Goal: Communication & Community: Answer question/provide support

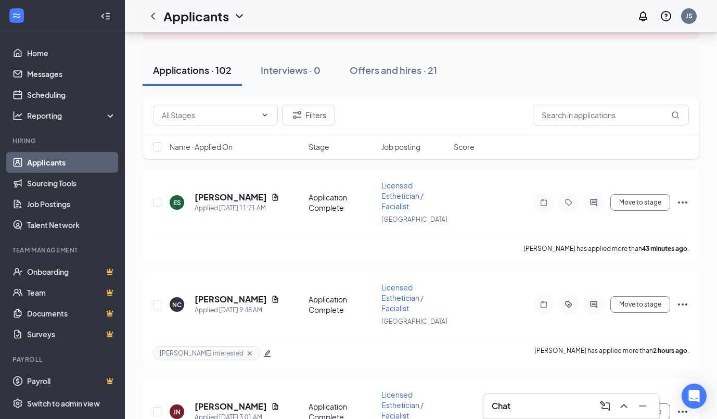
scroll to position [93, 0]
click at [226, 197] on h5 "EMMA SANTIAGO" at bounding box center [231, 196] width 72 height 11
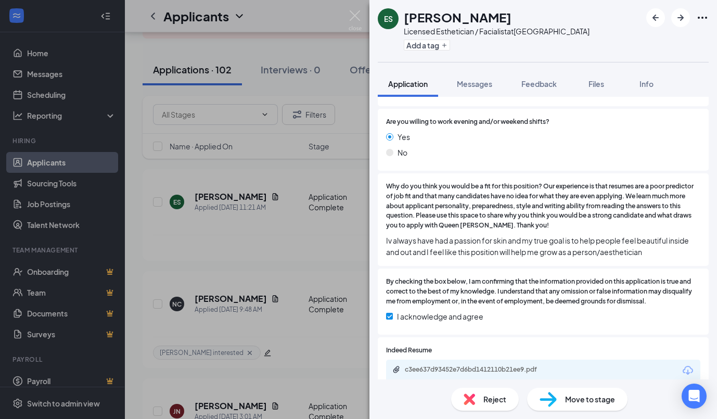
scroll to position [288, 0]
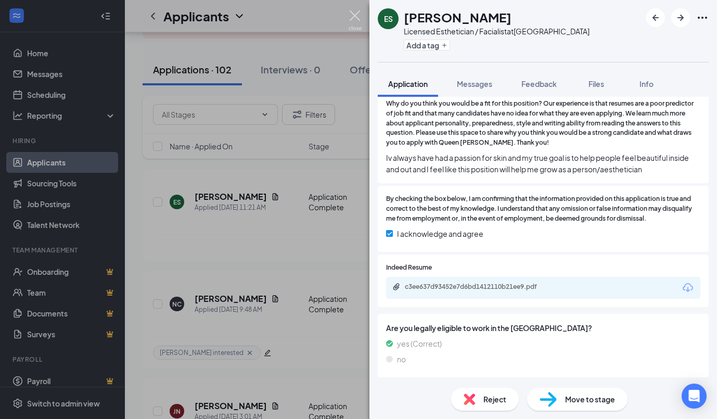
click at [352, 16] on img at bounding box center [354, 20] width 13 height 20
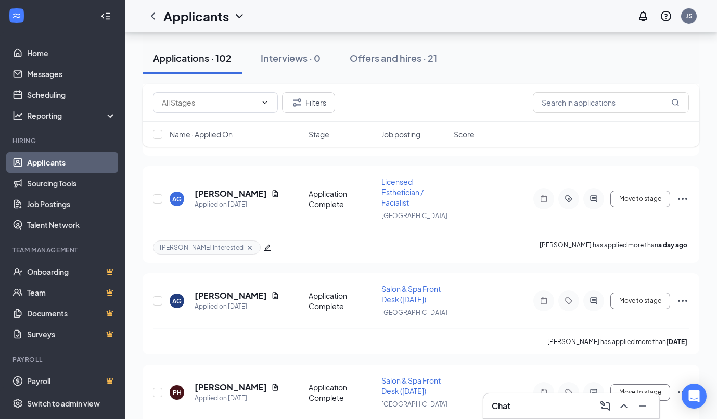
scroll to position [723, 0]
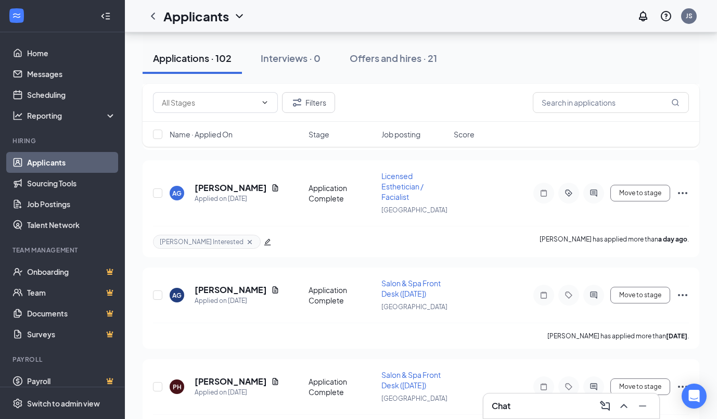
click at [563, 402] on div "Chat" at bounding box center [570, 405] width 159 height 17
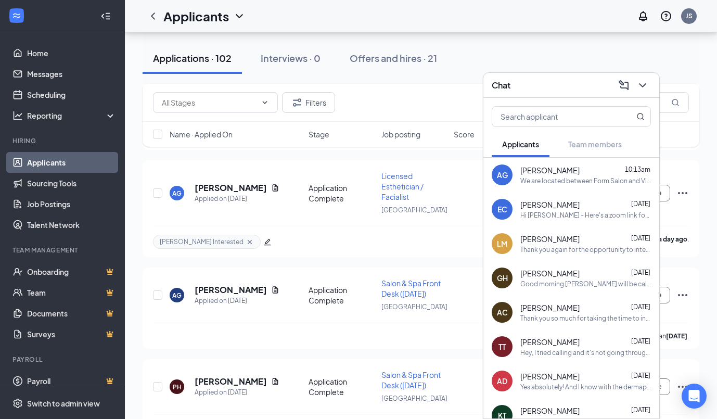
click at [582, 183] on div "We are located between Form Salon and Village Baking Co." at bounding box center [585, 180] width 131 height 9
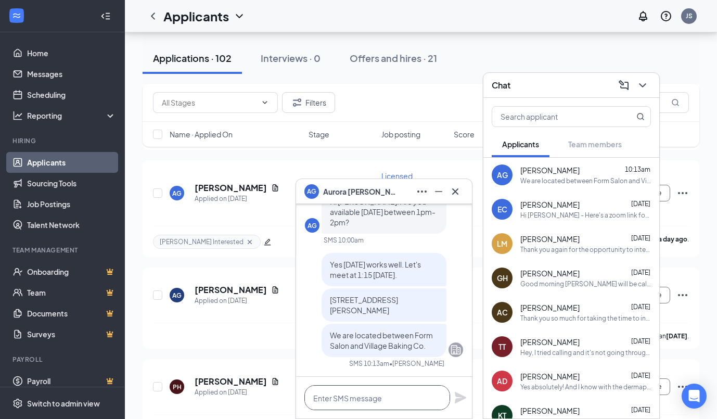
click at [337, 396] on textarea at bounding box center [377, 397] width 146 height 25
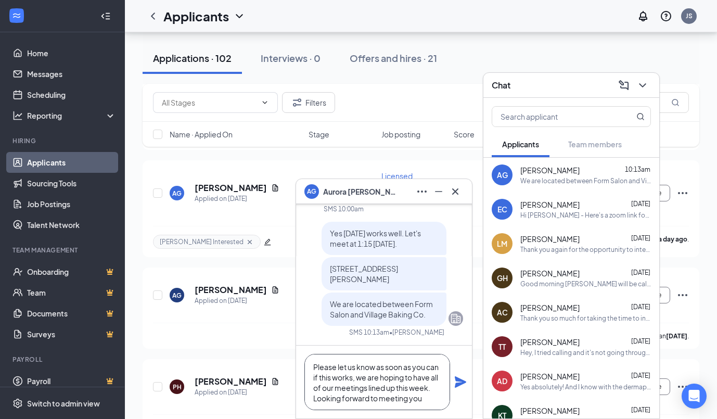
scroll to position [10, 0]
type textarea "Please let us know as soon as you can if this works, we are hoping to have all …"
click at [456, 380] on icon "Plane" at bounding box center [460, 381] width 11 height 11
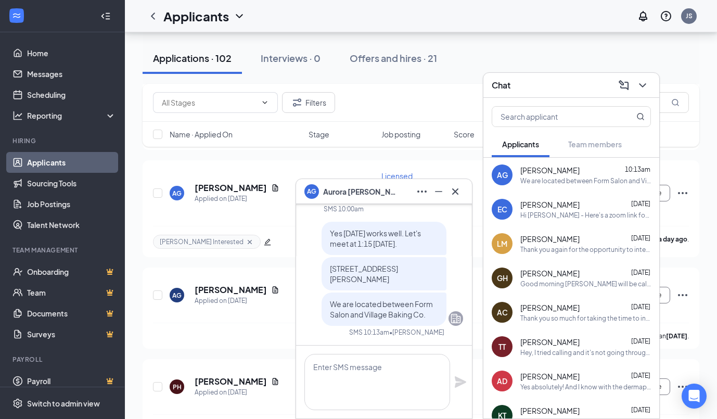
scroll to position [0, 0]
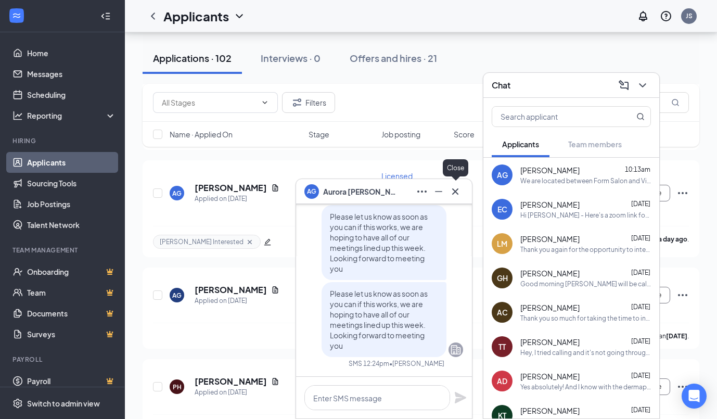
click at [461, 194] on icon "Cross" at bounding box center [455, 191] width 12 height 12
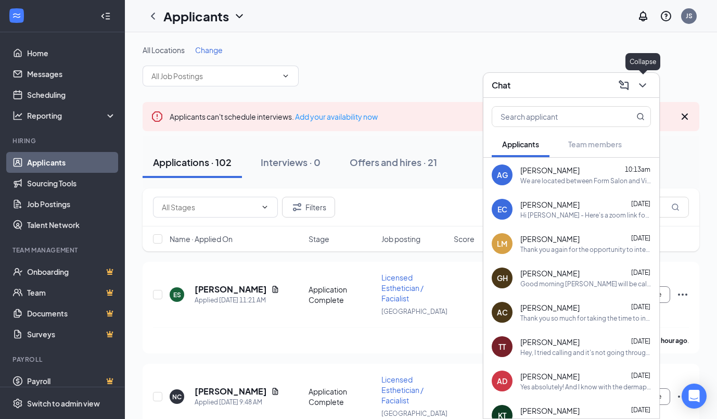
click at [644, 89] on icon "ChevronDown" at bounding box center [642, 85] width 12 height 12
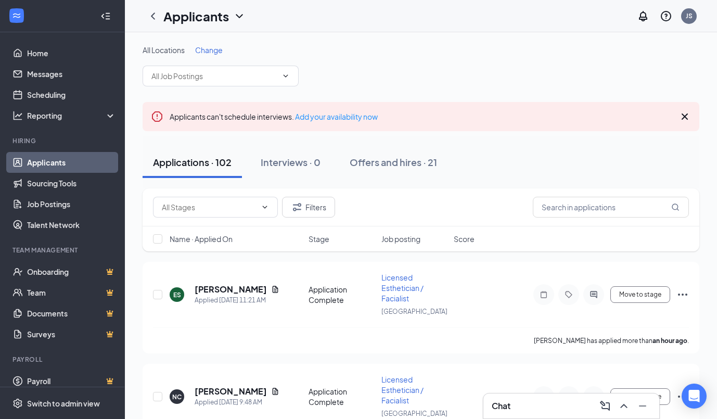
click at [490, 60] on div "All Locations Change" at bounding box center [421, 66] width 556 height 42
click at [553, 406] on div "Chat 1" at bounding box center [570, 405] width 159 height 17
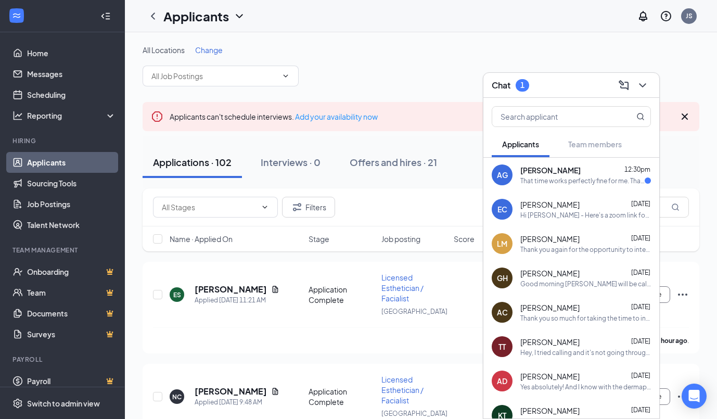
click at [587, 184] on div "That time works perfectly fine for me. Thank you for sharing the address. I use…" at bounding box center [582, 180] width 124 height 9
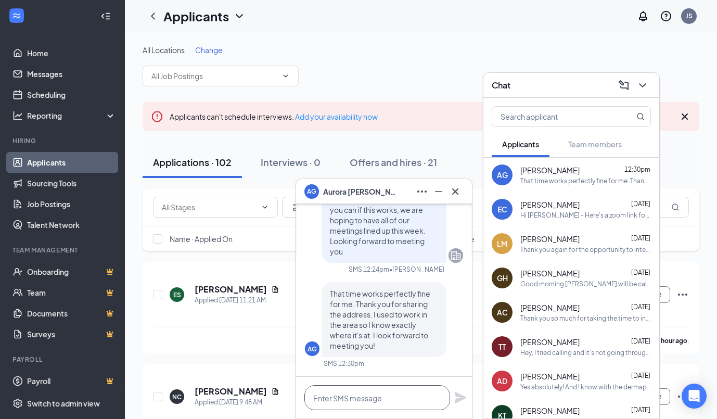
click at [361, 392] on textarea at bounding box center [377, 397] width 146 height 25
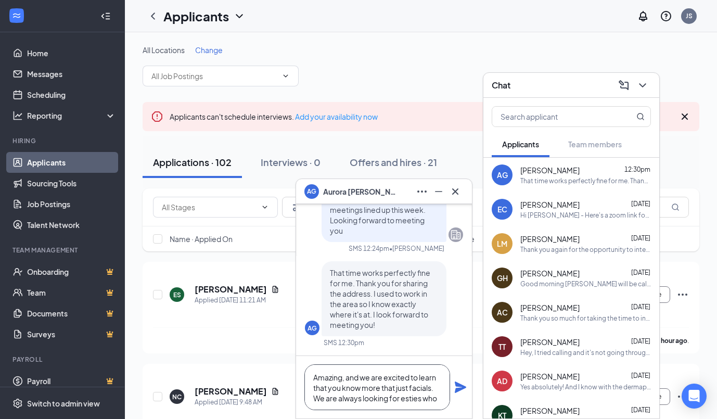
scroll to position [1, 0]
drag, startPoint x: 325, startPoint y: 400, endPoint x: 438, endPoint y: 404, distance: 113.4
click at [438, 404] on textarea "Amazing, and we are excited to learn that you know more that just facials. We a…" at bounding box center [377, 387] width 146 height 46
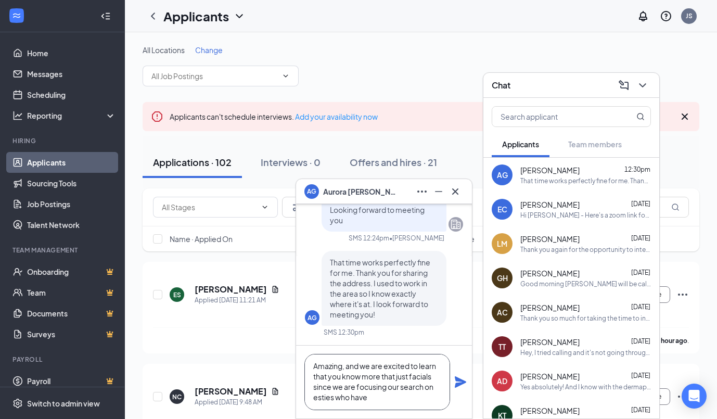
drag, startPoint x: 313, startPoint y: 390, endPoint x: 387, endPoint y: 405, distance: 76.0
click at [387, 405] on textarea "Amazing, and we are excited to learn that you know more that just facials since…" at bounding box center [377, 382] width 146 height 56
type textarea "Amazing, and we are excited to learn that you know more that just facials. See …"
click at [460, 381] on icon "Plane" at bounding box center [460, 382] width 12 height 12
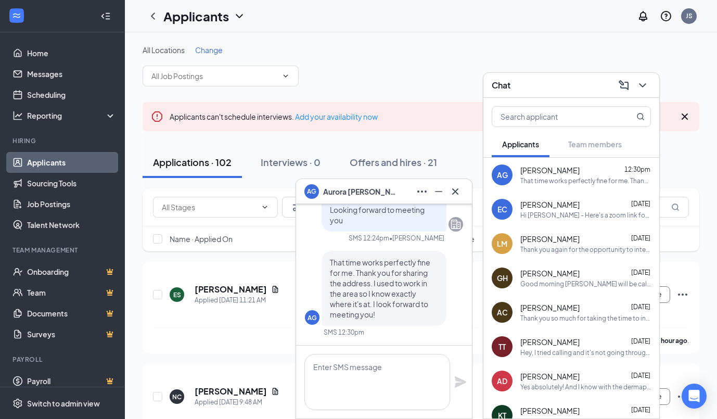
scroll to position [0, 0]
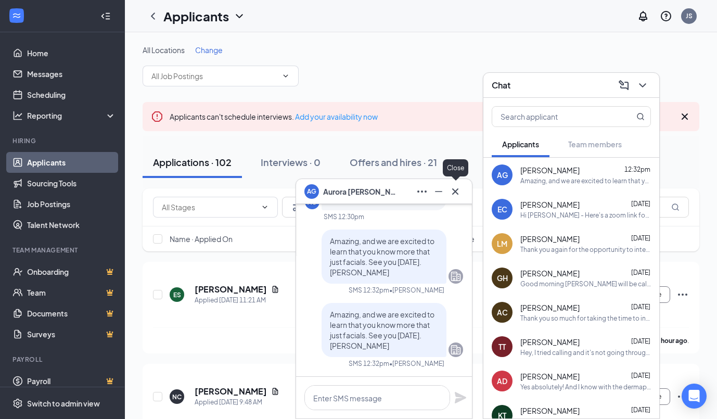
click at [459, 193] on icon "Cross" at bounding box center [455, 191] width 12 height 12
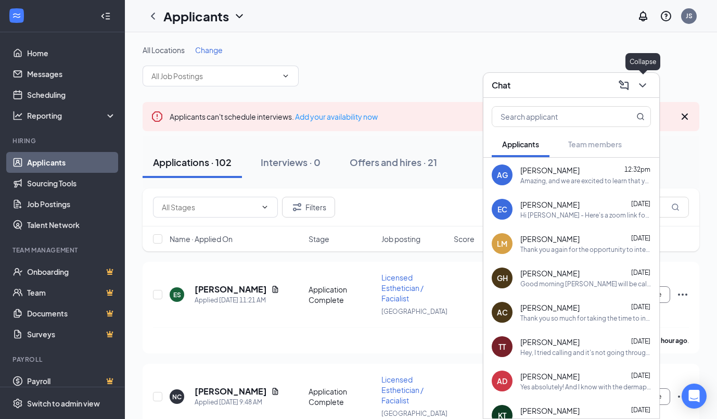
click at [644, 84] on icon "ChevronDown" at bounding box center [642, 85] width 7 height 4
